Goal: Find specific page/section: Find specific page/section

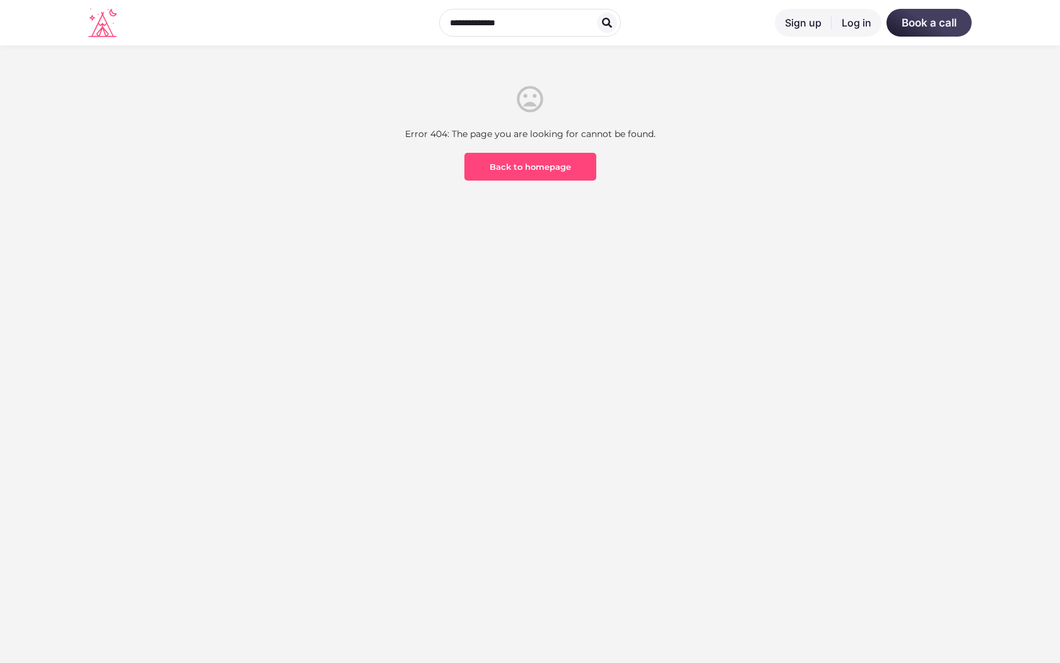
scroll to position [371, 0]
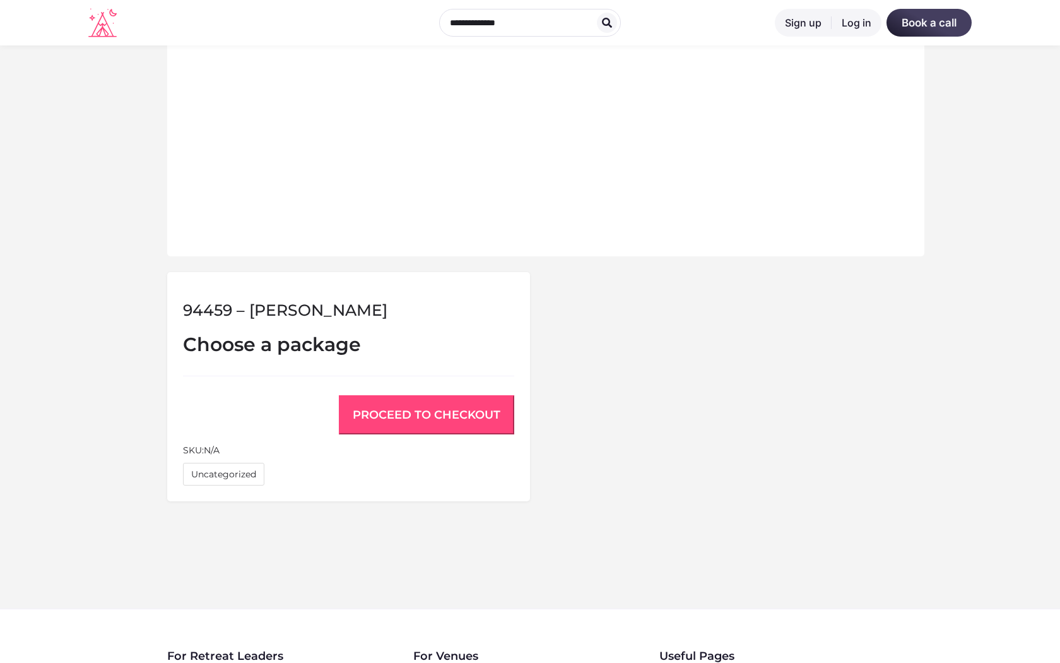
scroll to position [869, 0]
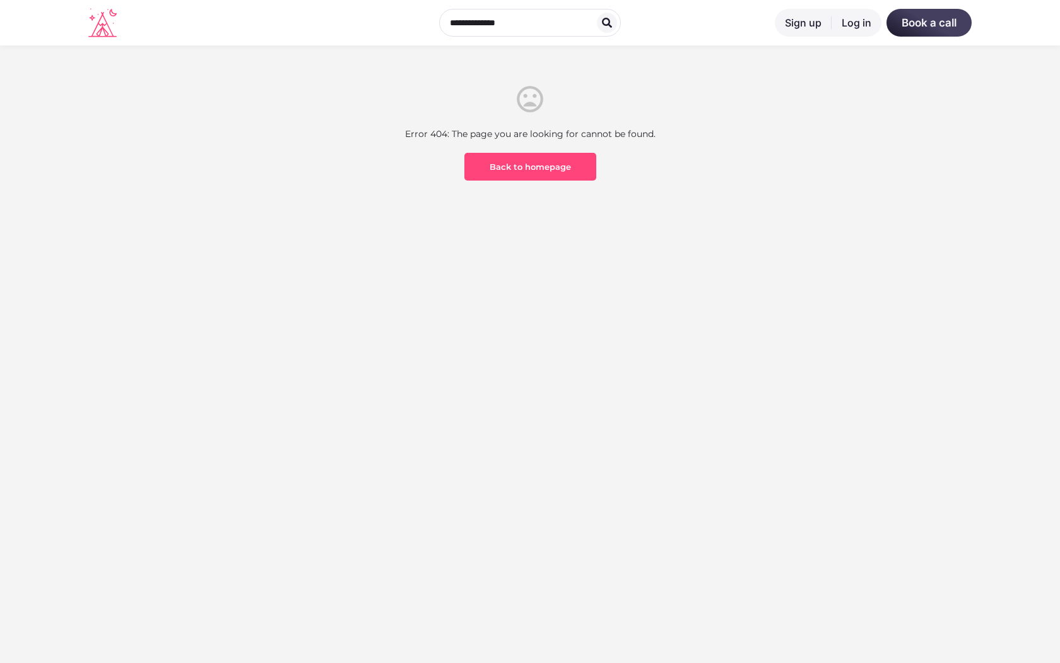
scroll to position [371, 0]
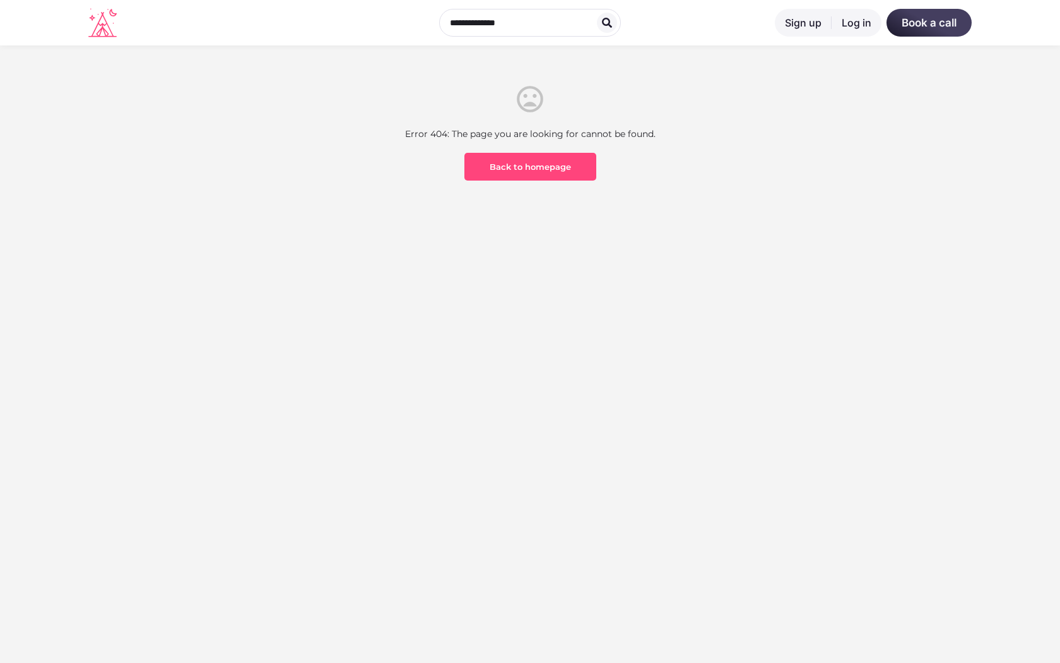
scroll to position [371, 0]
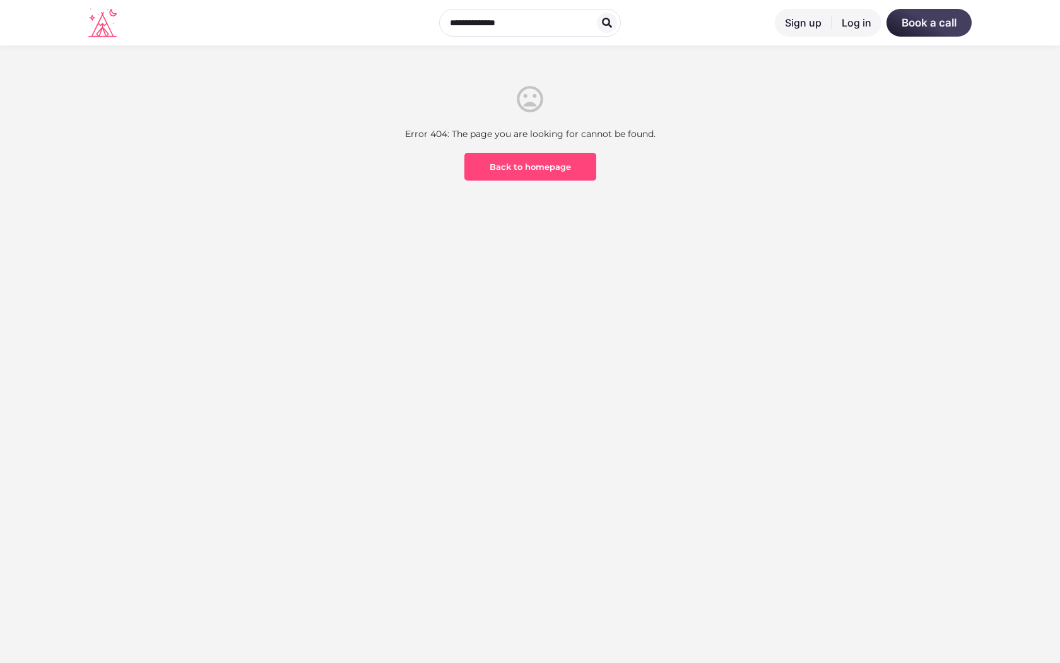
scroll to position [371, 0]
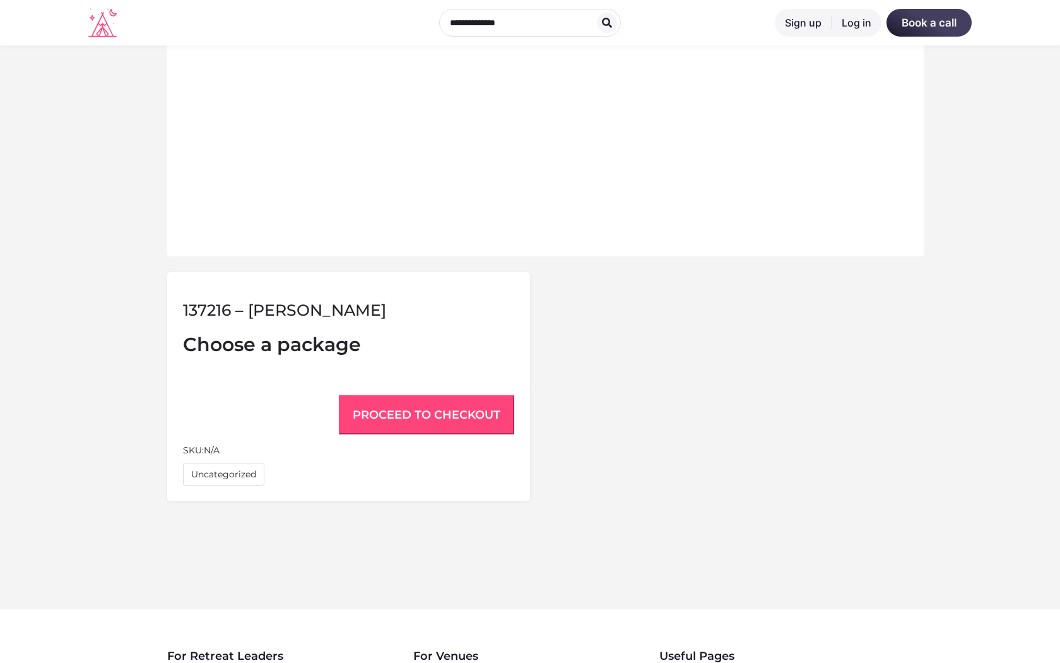
scroll to position [869, 0]
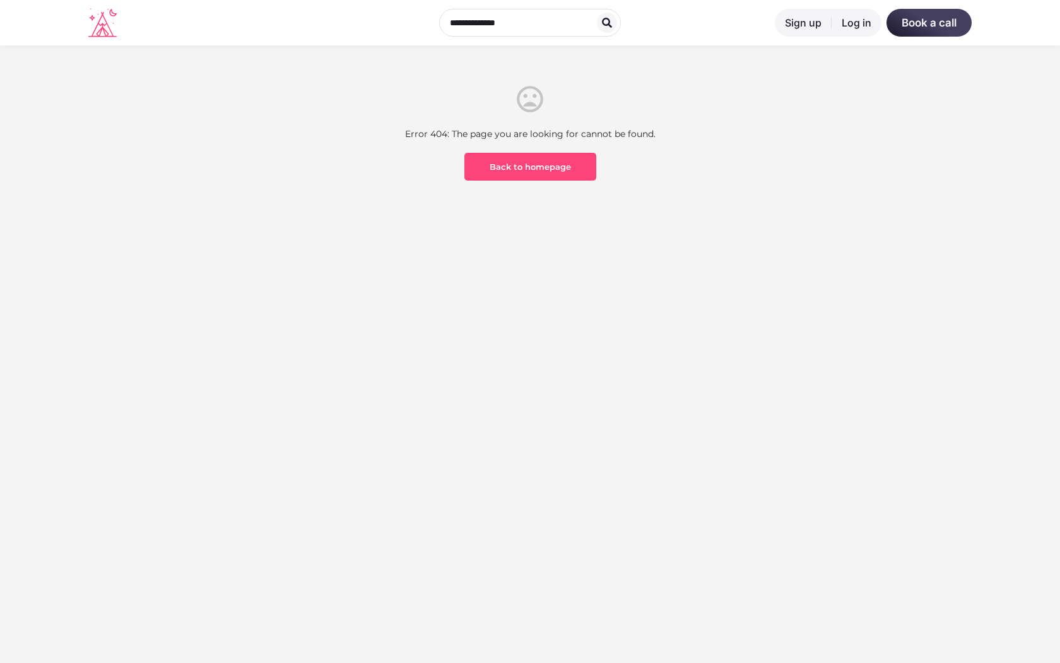
scroll to position [371, 0]
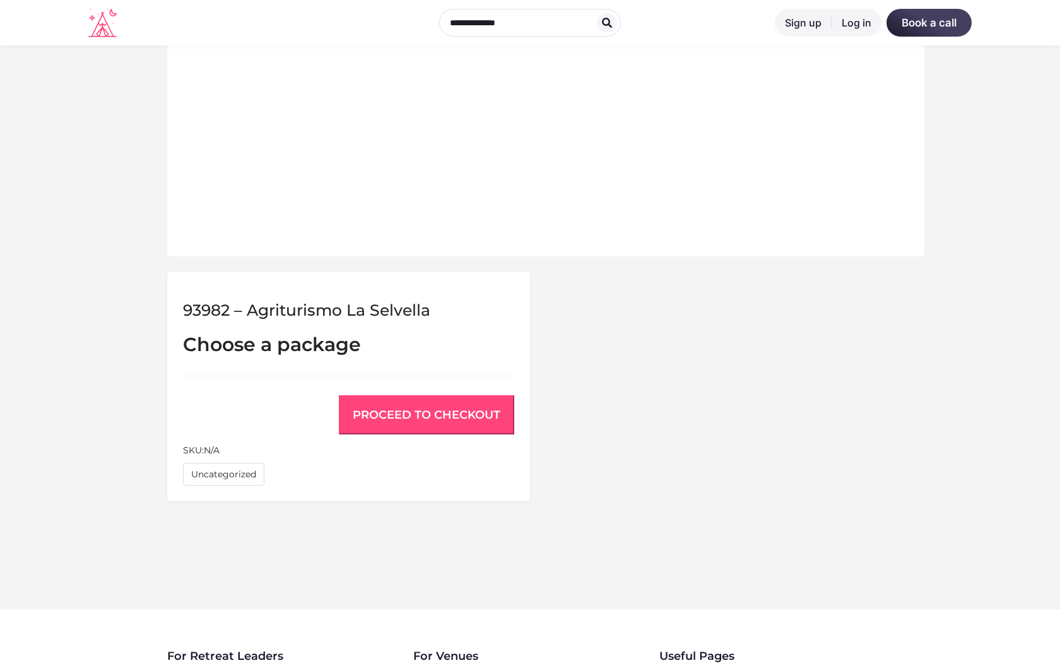
scroll to position [869, 0]
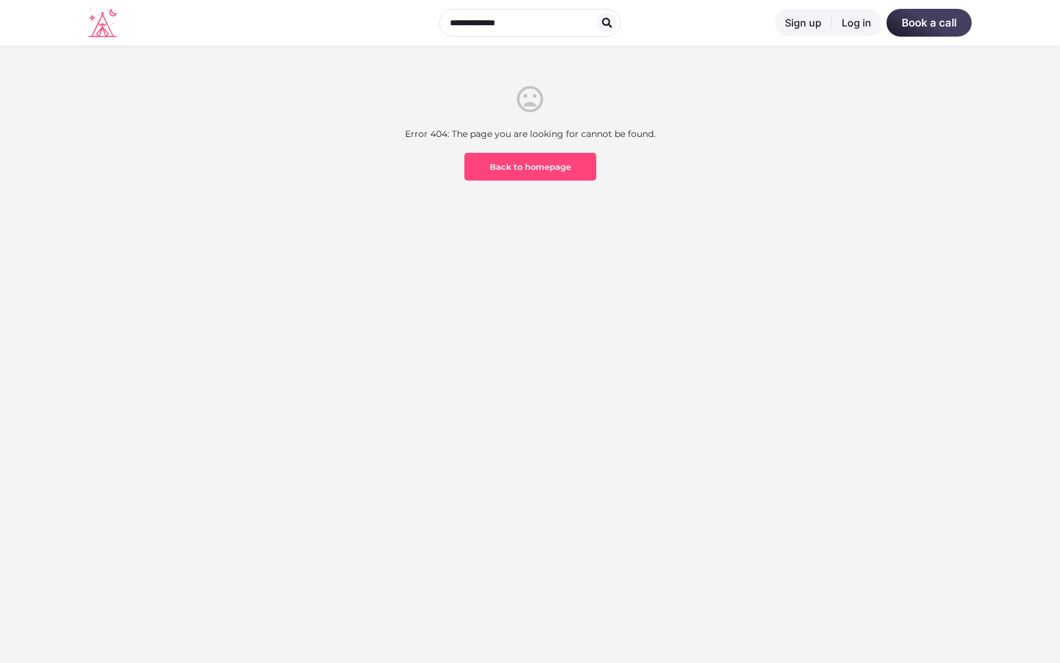
scroll to position [371, 0]
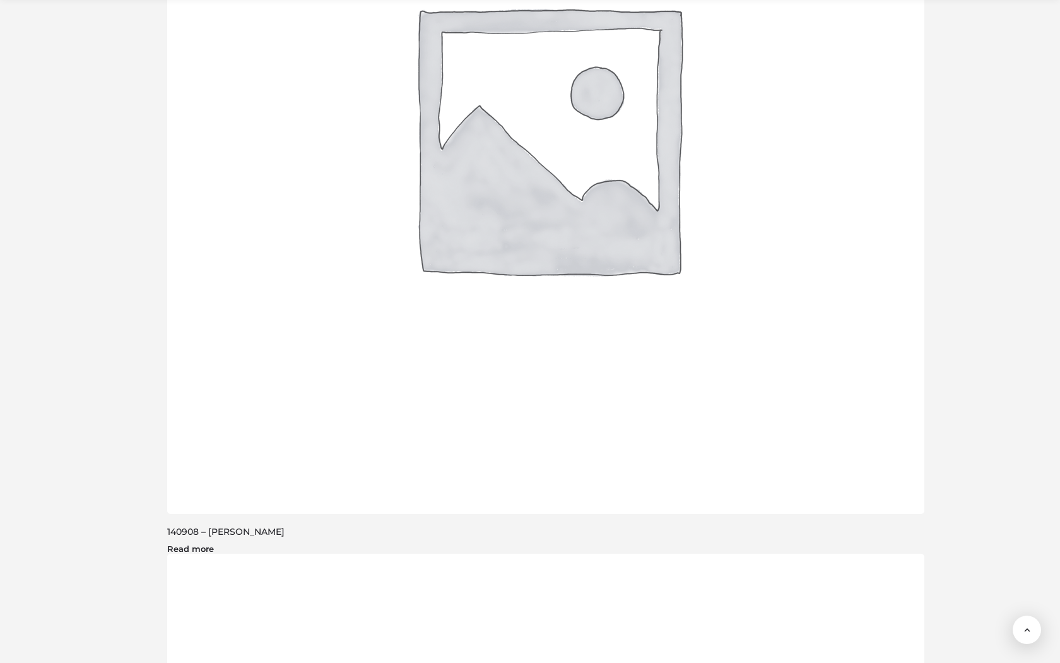
scroll to position [1817, 0]
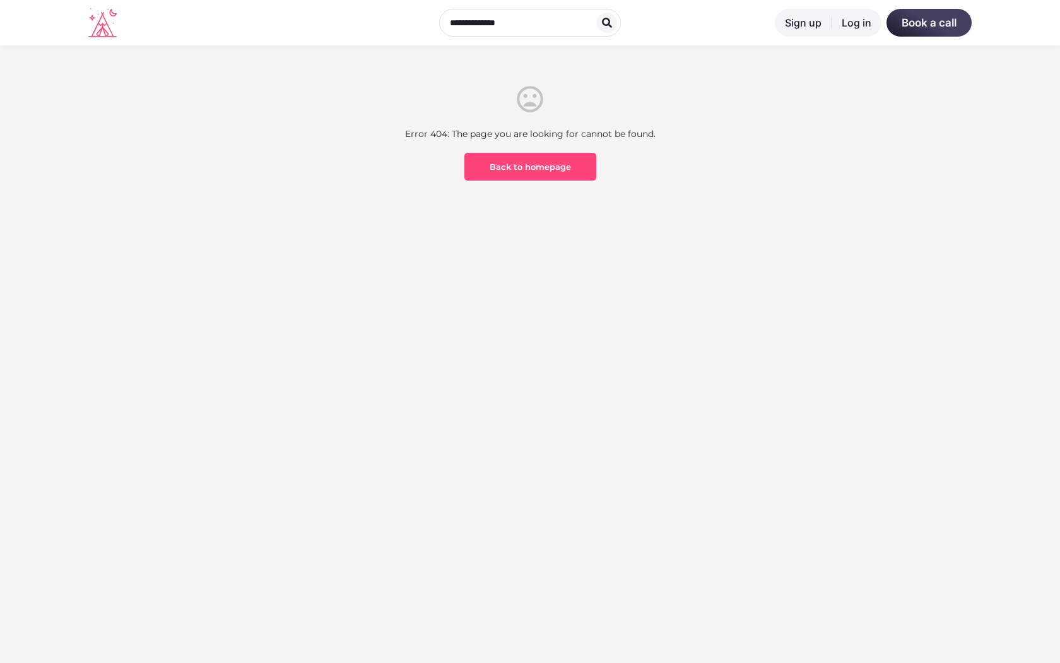
scroll to position [371, 0]
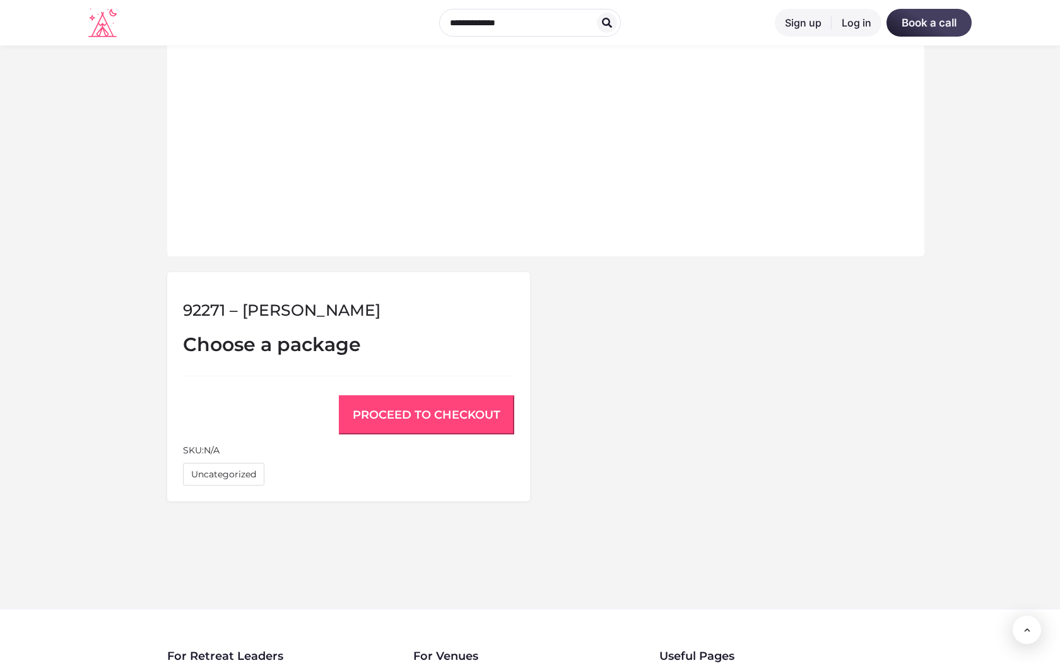
scroll to position [869, 0]
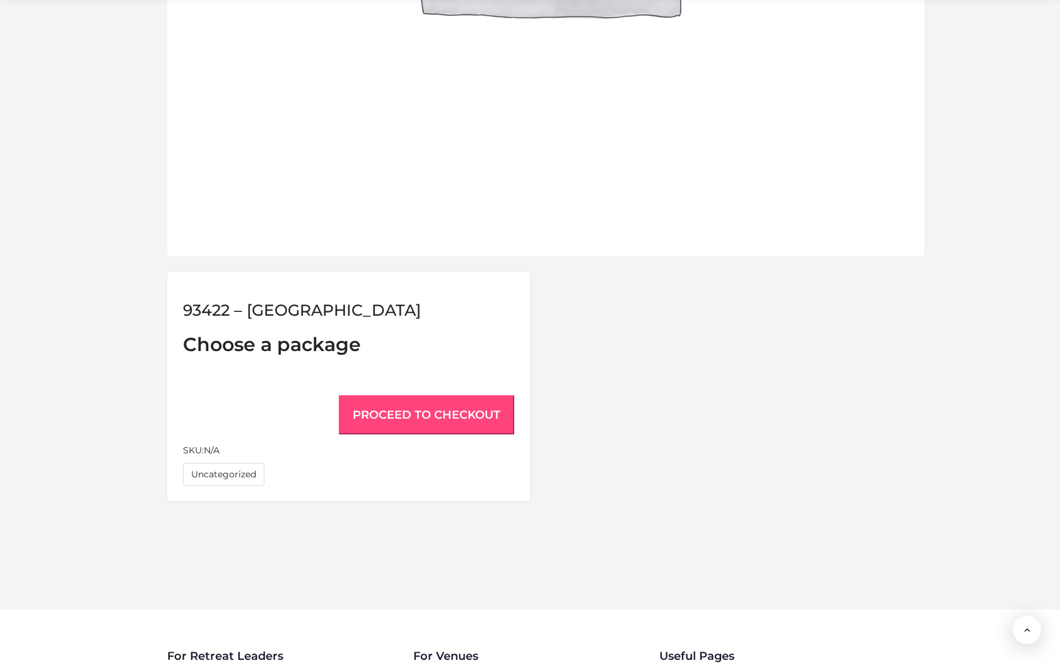
scroll to position [869, 0]
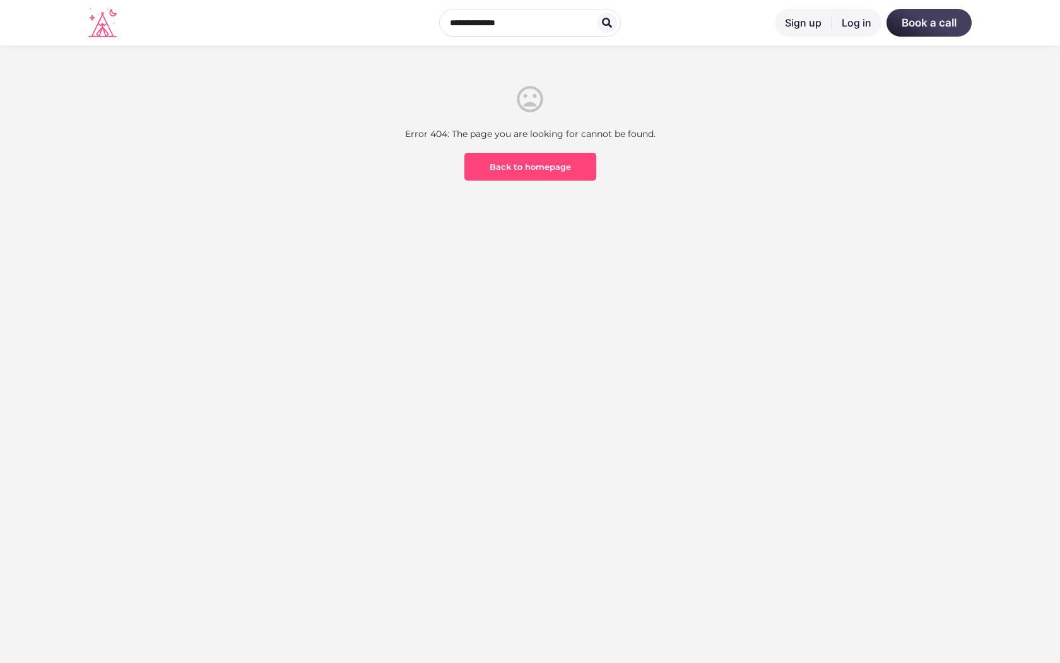
scroll to position [371, 0]
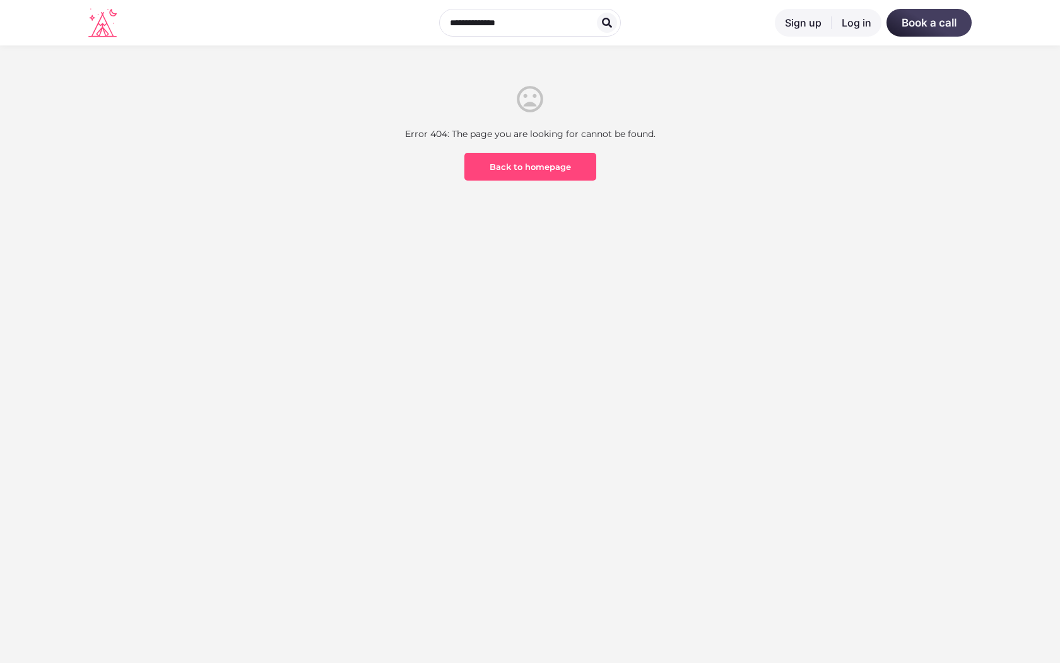
scroll to position [371, 0]
